Goal: Transaction & Acquisition: Purchase product/service

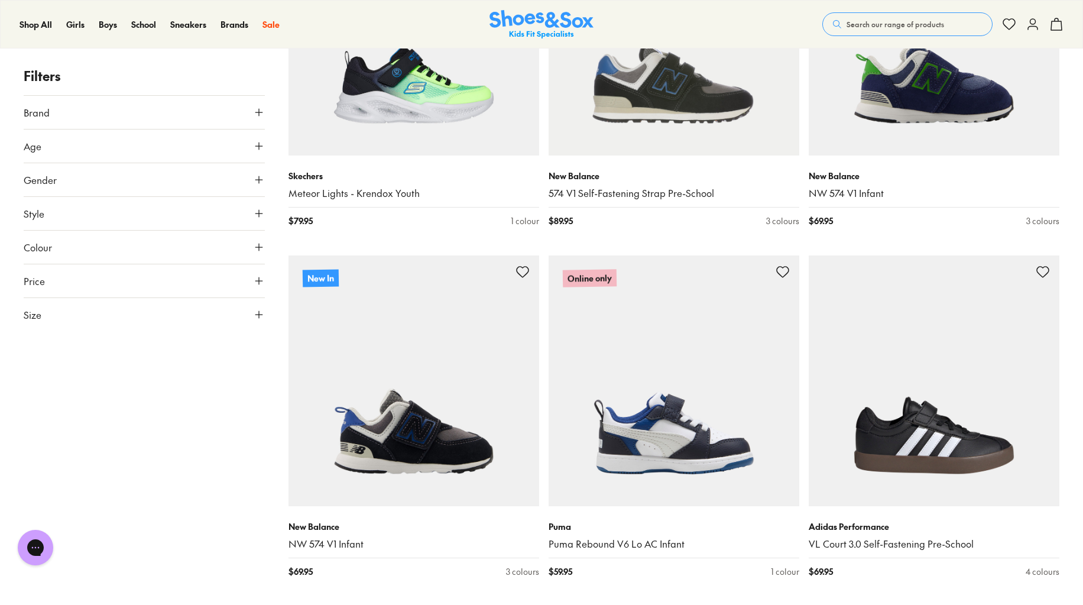
scroll to position [236, 0]
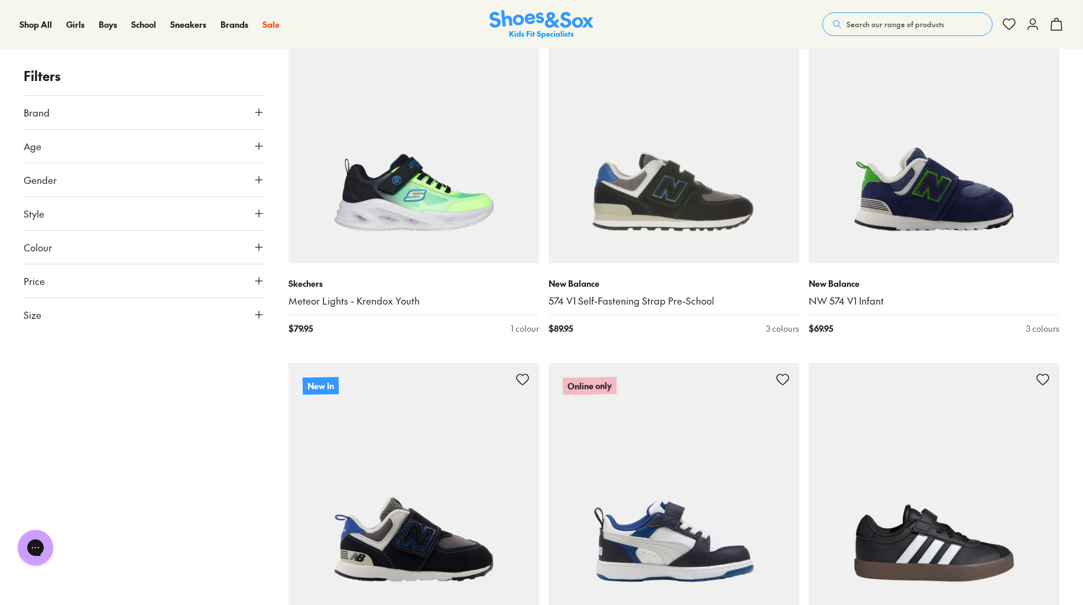
click at [107, 252] on button "Colour" at bounding box center [144, 247] width 241 height 33
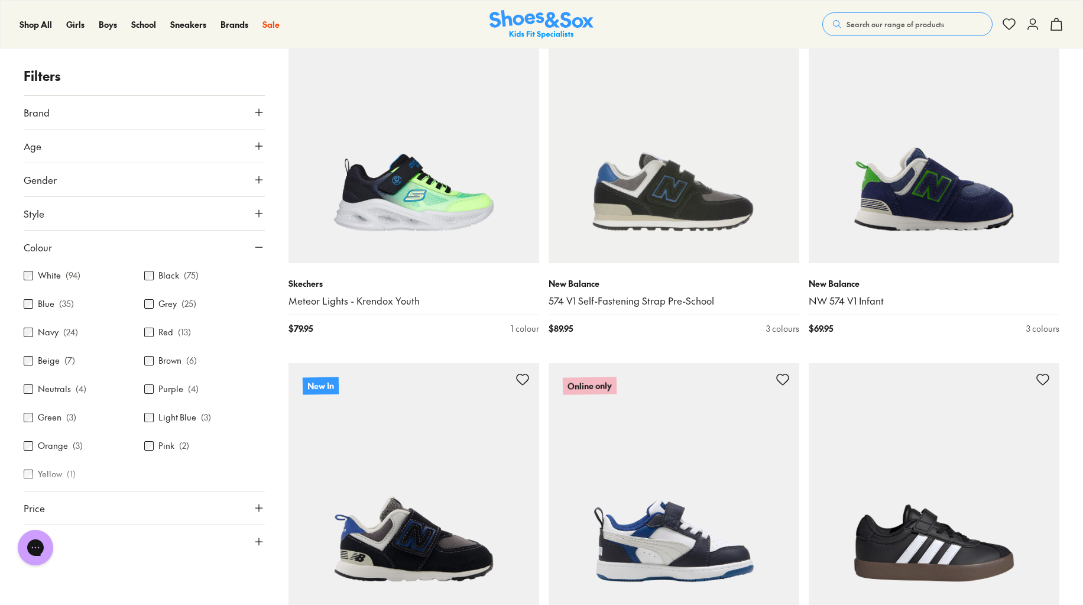
click at [67, 273] on p "( 94 )" at bounding box center [73, 276] width 15 height 12
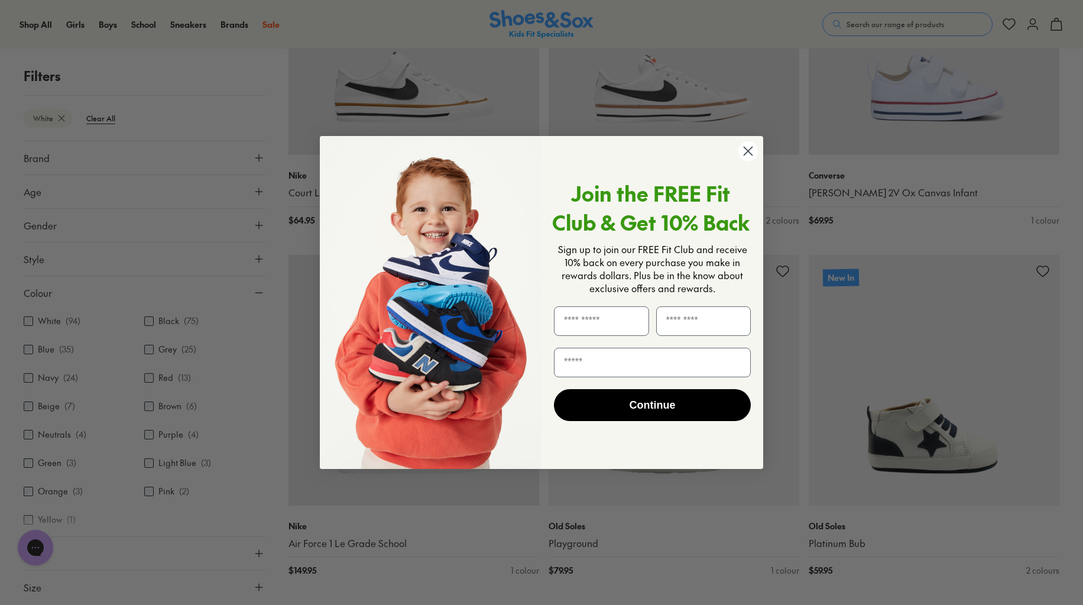
scroll to position [1151, 0]
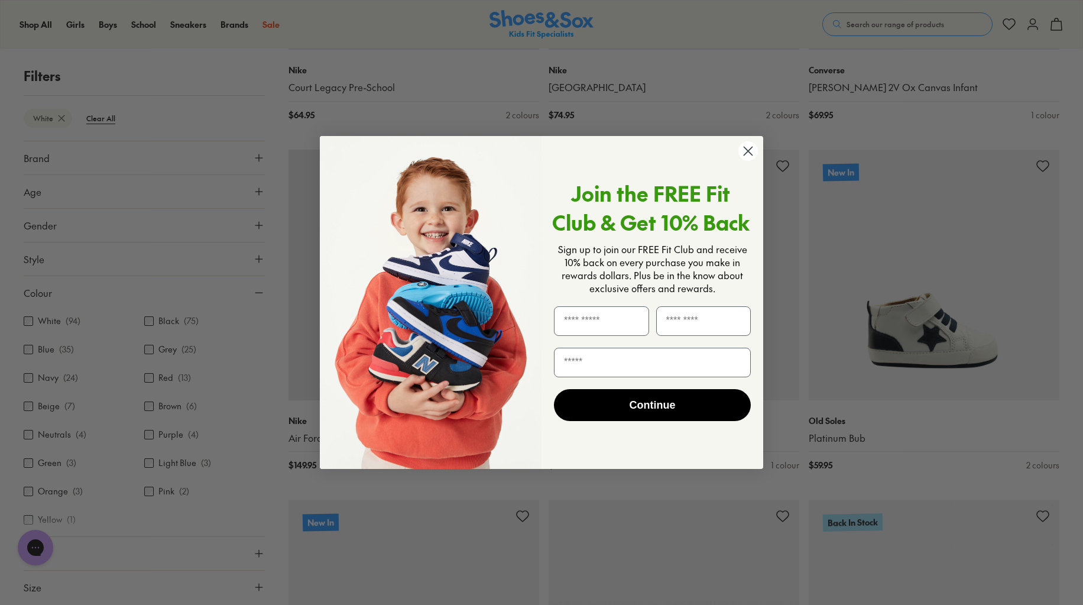
click at [747, 154] on circle "Close dialog" at bounding box center [748, 151] width 20 height 20
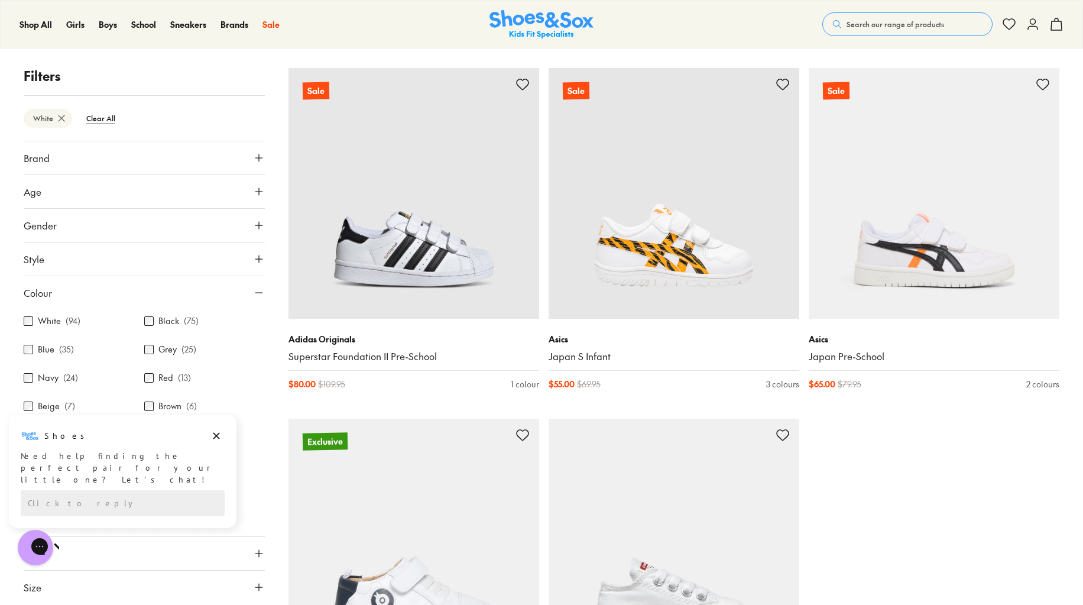
scroll to position [3338, 0]
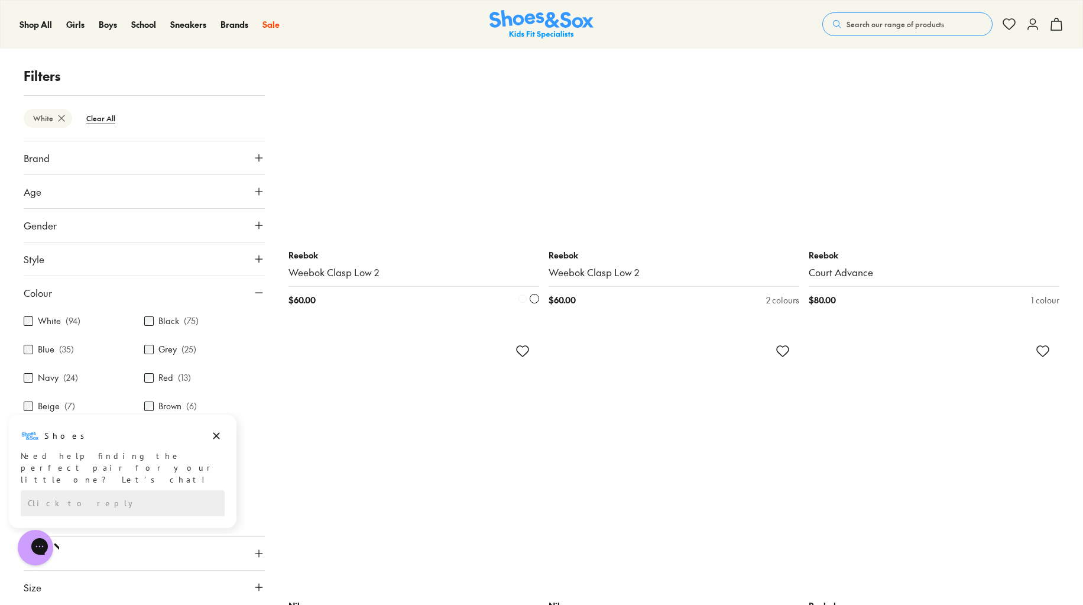
scroll to position [7063, 0]
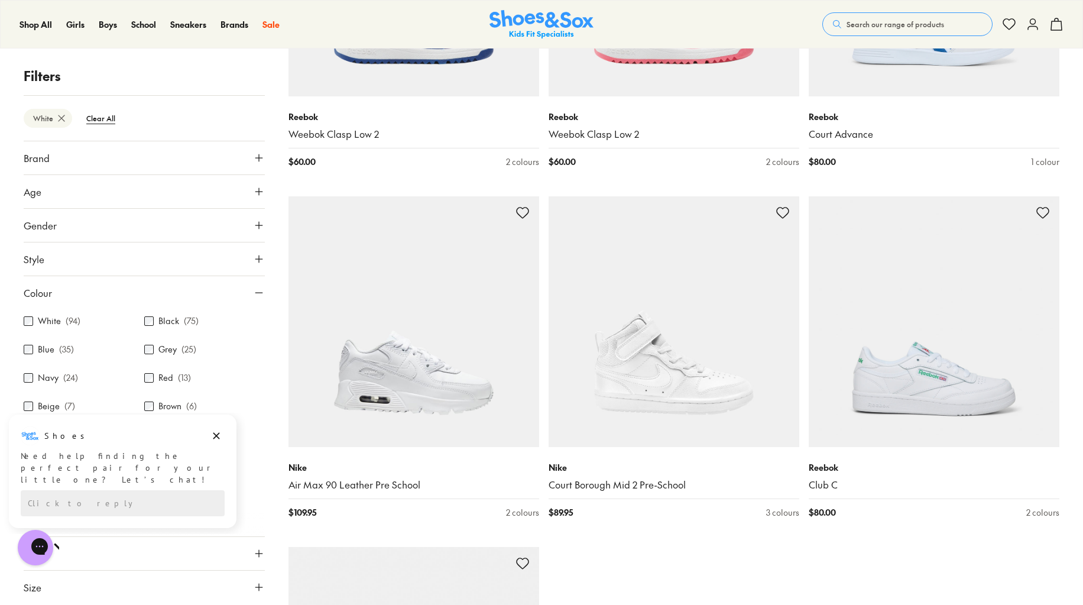
click at [194, 294] on button "Colour" at bounding box center [144, 292] width 241 height 33
click at [86, 355] on button "Size" at bounding box center [144, 359] width 241 height 33
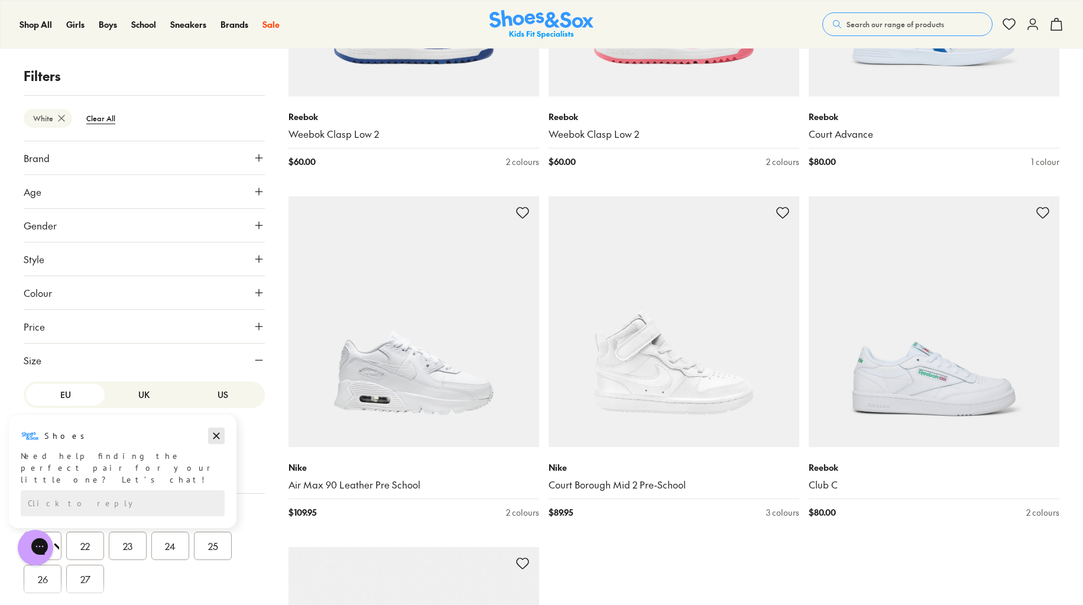
click at [212, 440] on icon "Dismiss campaign" at bounding box center [216, 436] width 12 height 14
click at [134, 395] on button "UK" at bounding box center [144, 395] width 79 height 22
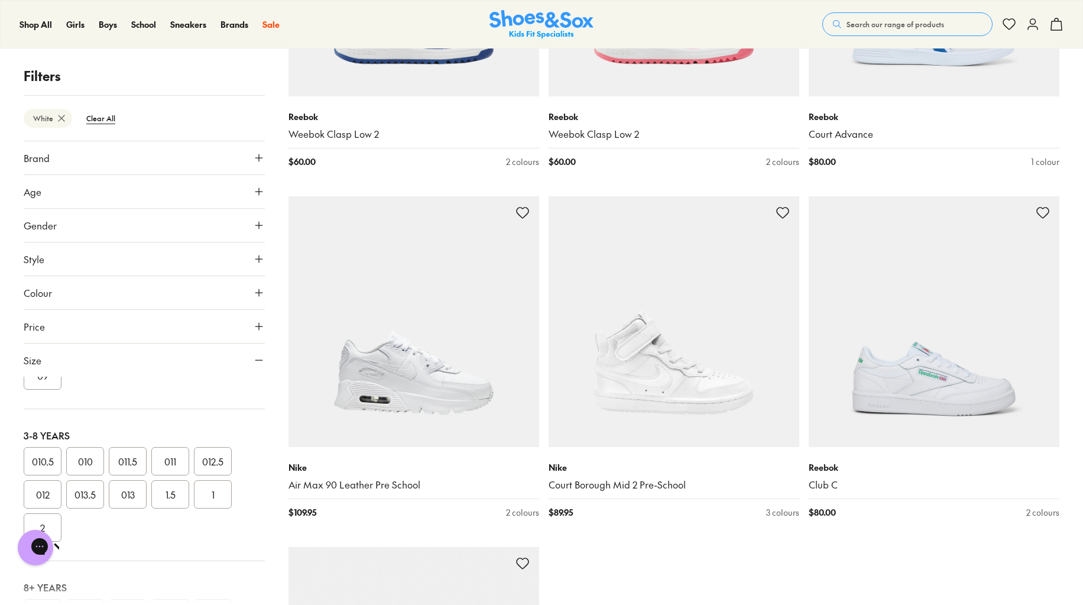
scroll to position [296, 0]
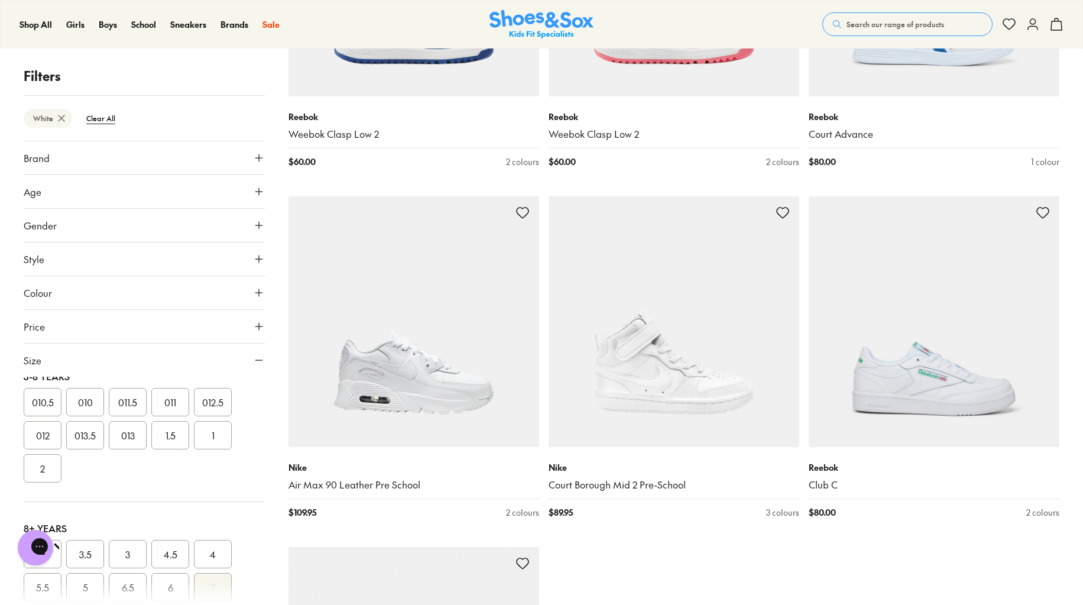
click at [48, 432] on button "012" at bounding box center [43, 435] width 38 height 28
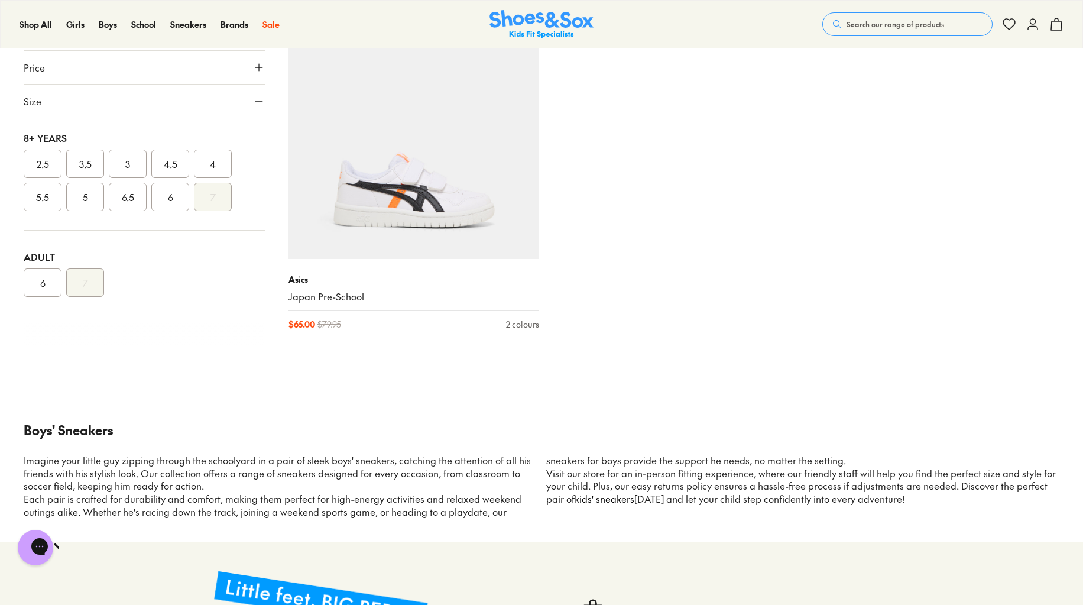
scroll to position [309, 0]
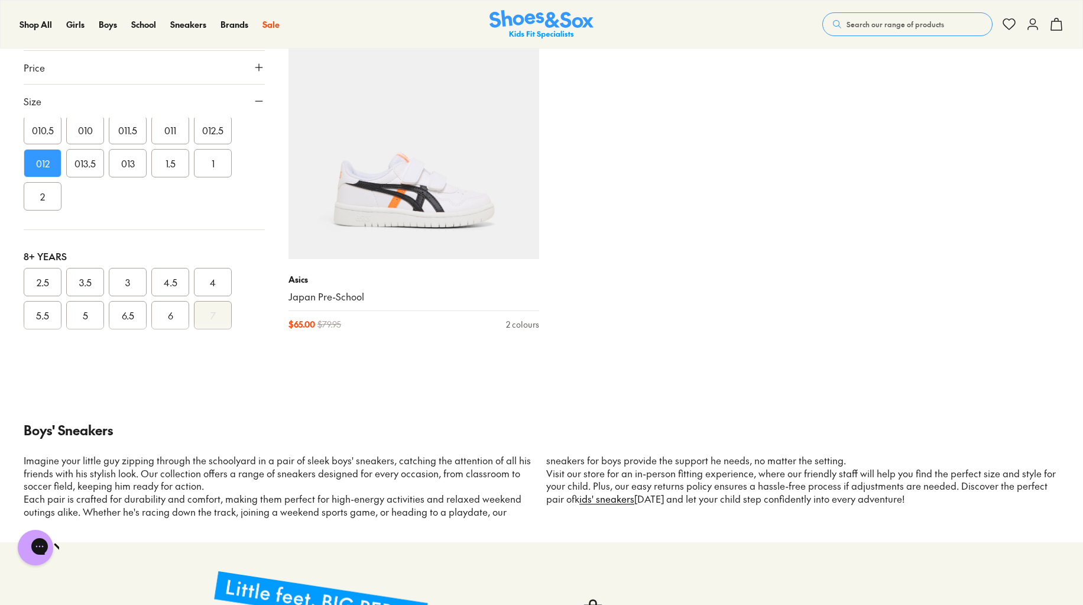
click at [81, 162] on button "013.5" at bounding box center [85, 163] width 38 height 28
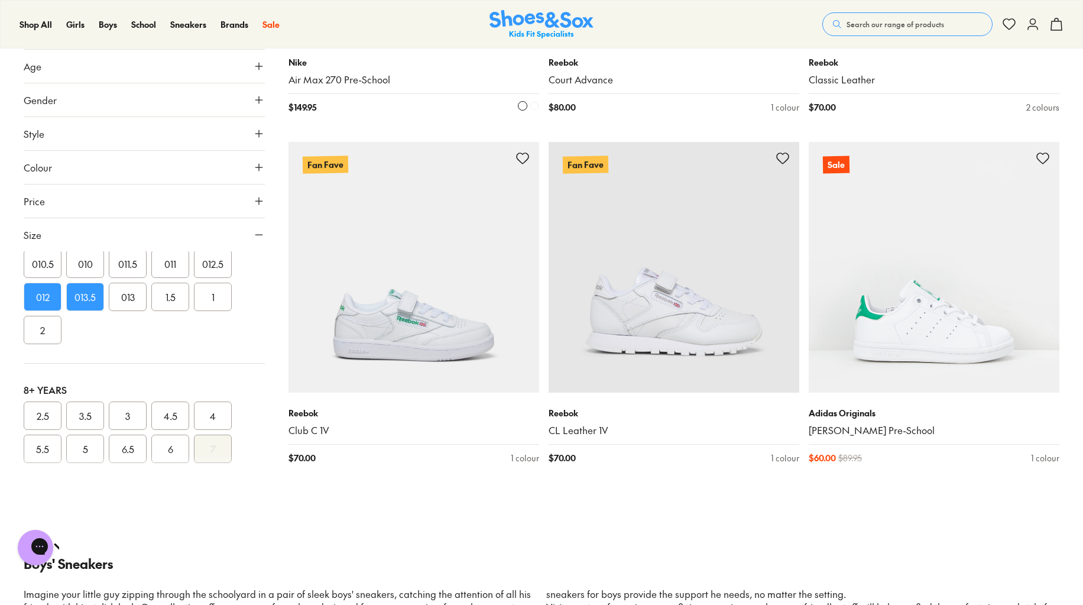
scroll to position [2590, 0]
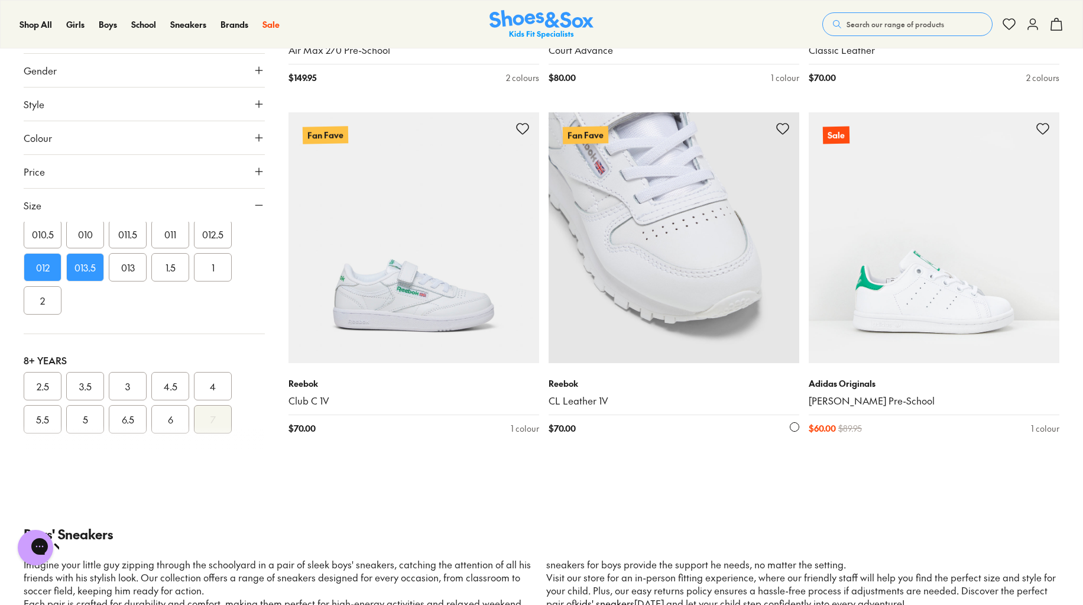
click at [640, 275] on img at bounding box center [674, 237] width 251 height 251
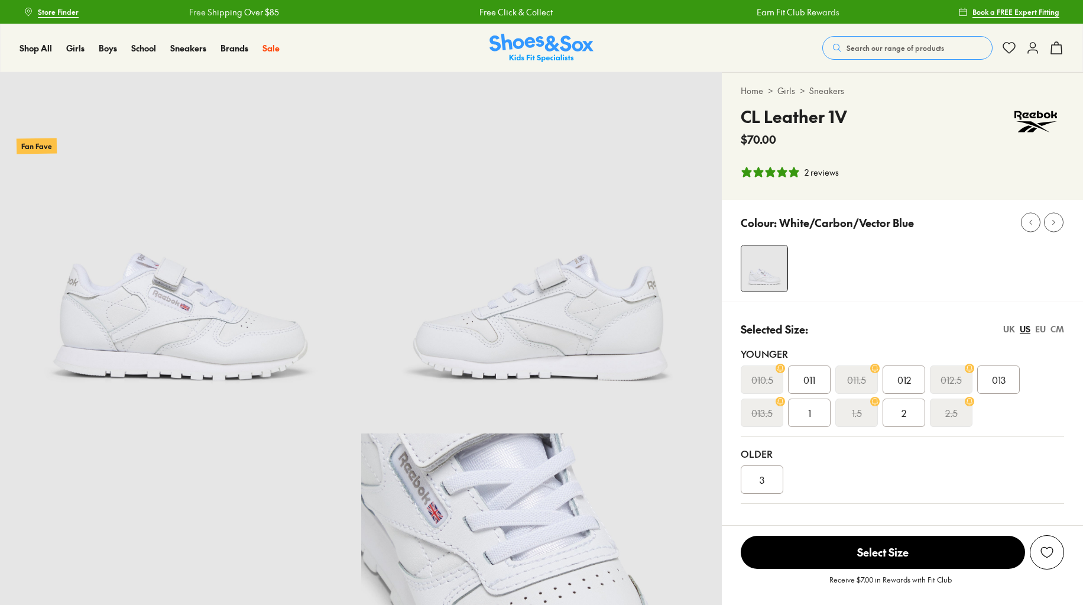
select select "*"
